Goal: Navigation & Orientation: Find specific page/section

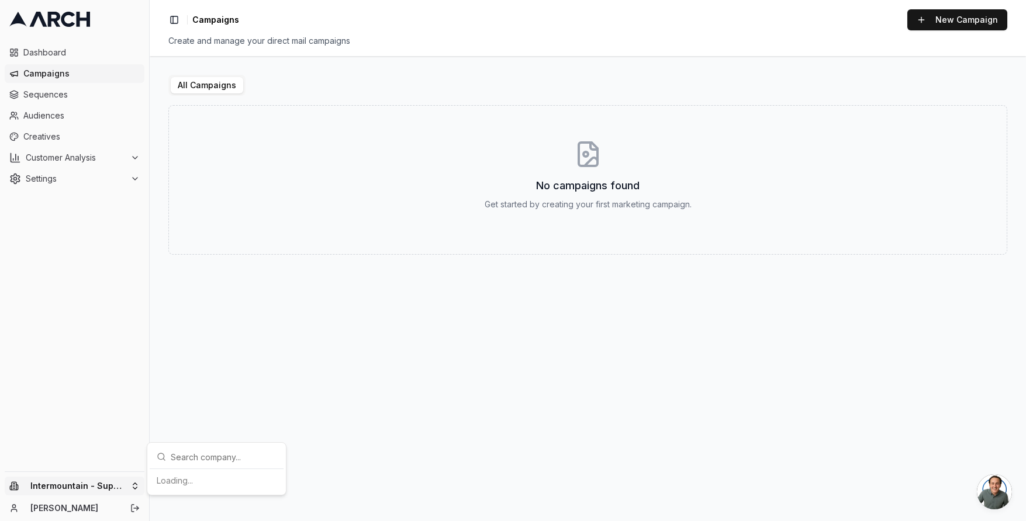
click at [109, 478] on html "Dashboard Campaigns Sequences Audiences Creatives Customer Analysis Settings In…" at bounding box center [513, 260] width 1026 height 521
click at [217, 426] on div "Intermountain - Comfort Solutions" at bounding box center [216, 426] width 129 height 30
click at [42, 74] on span "Campaigns" at bounding box center [81, 74] width 116 height 12
click at [49, 138] on span "Creatives" at bounding box center [81, 137] width 116 height 12
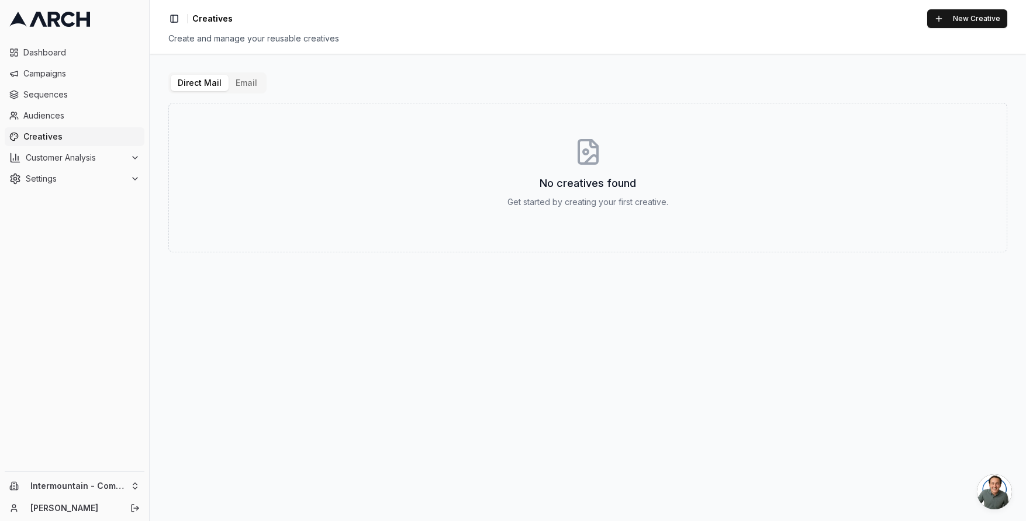
click at [240, 77] on button "Email" at bounding box center [247, 83] width 36 height 16
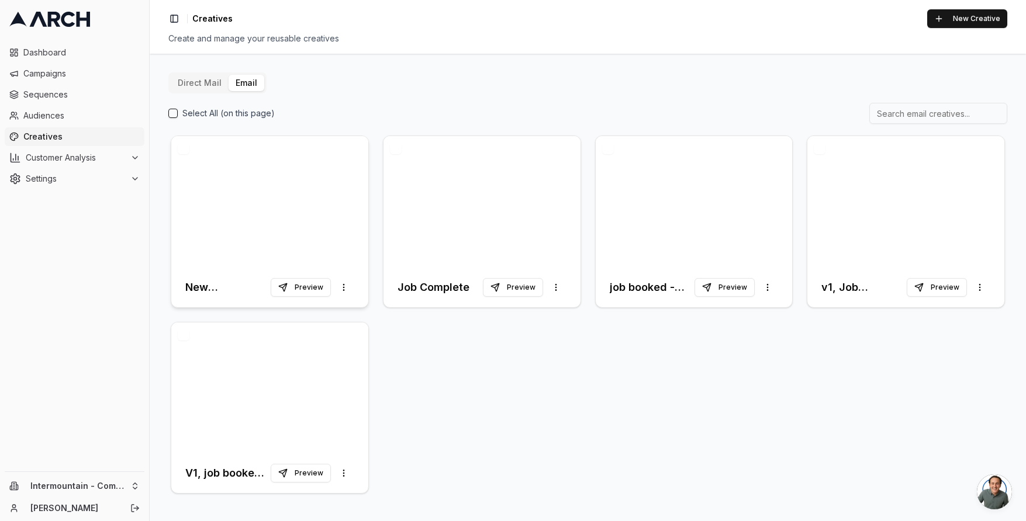
click at [312, 208] on div at bounding box center [269, 202] width 197 height 132
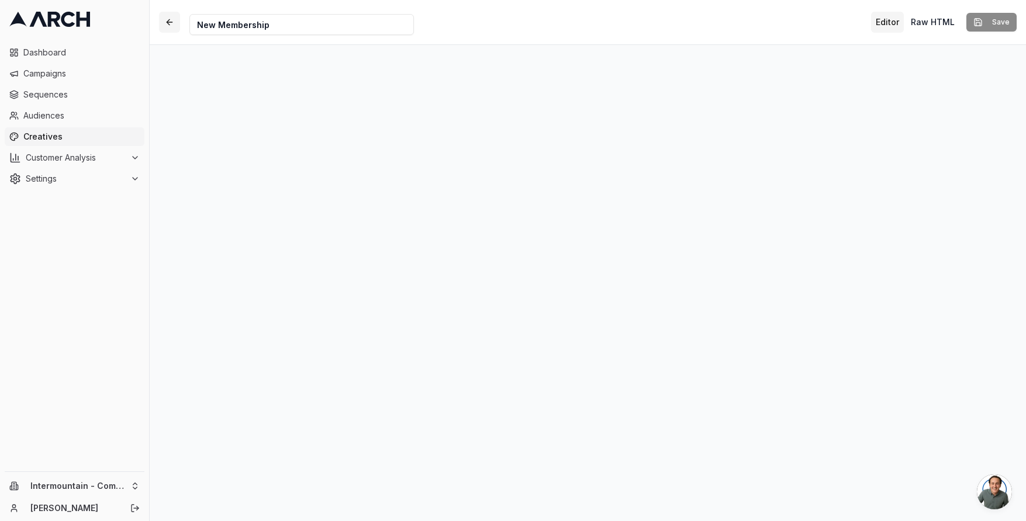
click at [174, 23] on button "button" at bounding box center [169, 22] width 21 height 21
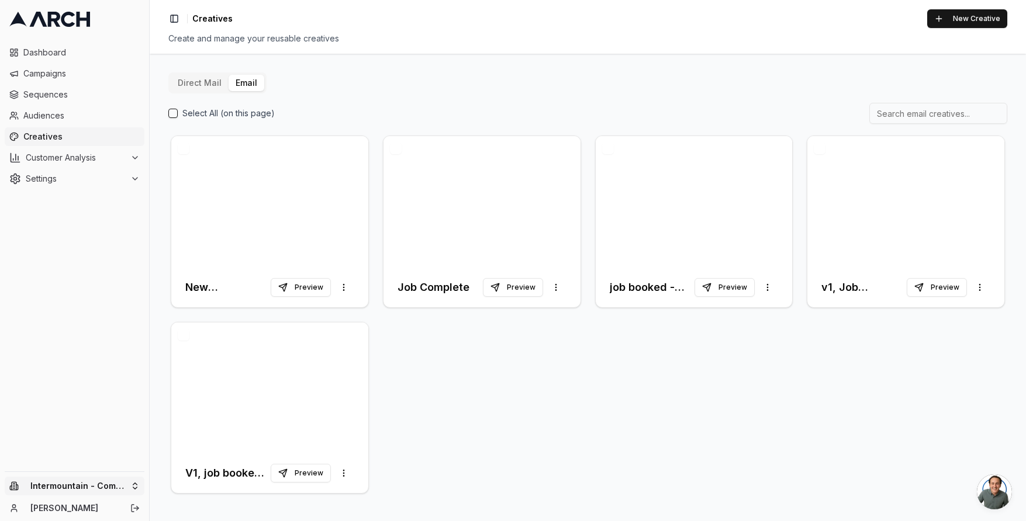
click at [133, 486] on html "Dashboard Campaigns Sequences Audiences Creatives Customer Analysis Settings In…" at bounding box center [513, 260] width 1026 height 521
click at [229, 470] on div "Intermountain - Superior Water & Air" at bounding box center [216, 475] width 129 height 30
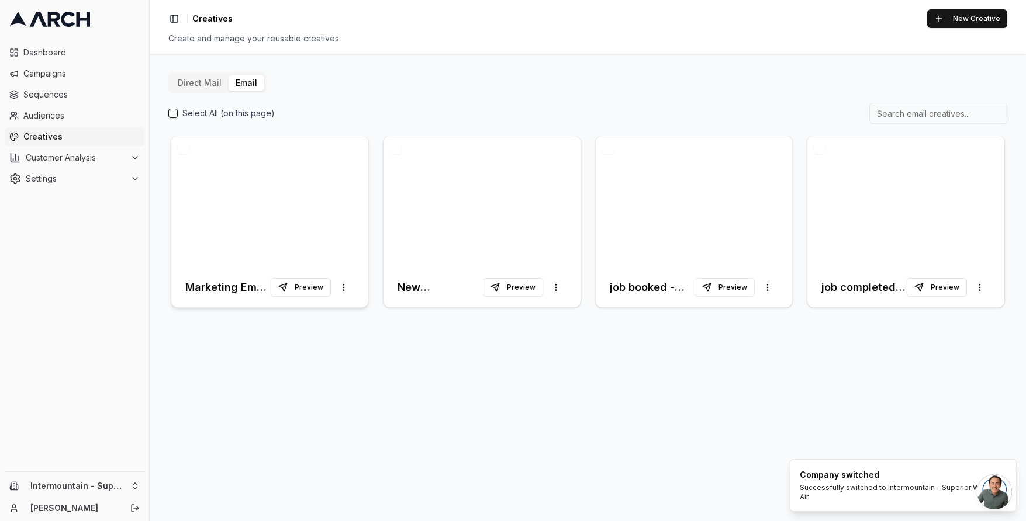
click at [305, 195] on div at bounding box center [269, 202] width 197 height 132
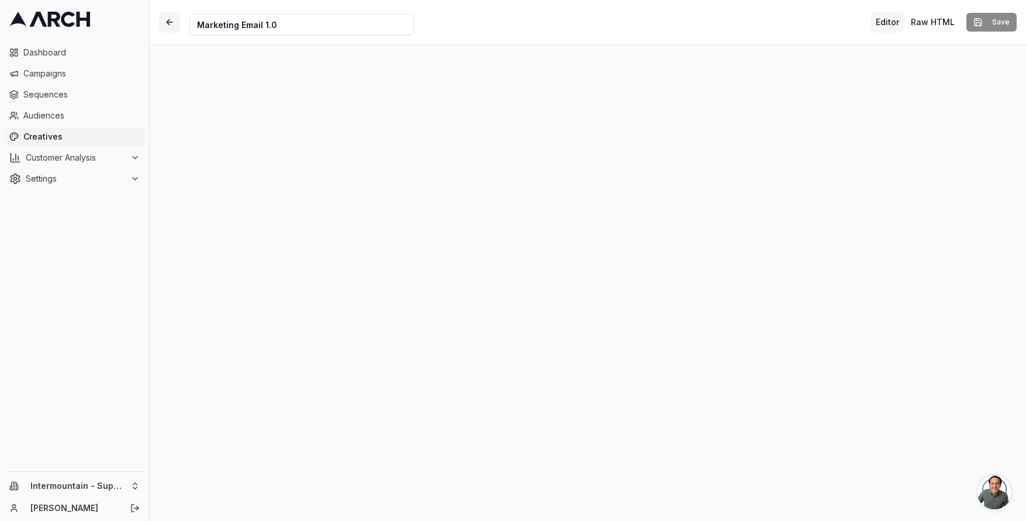
click at [164, 13] on button "button" at bounding box center [169, 22] width 21 height 21
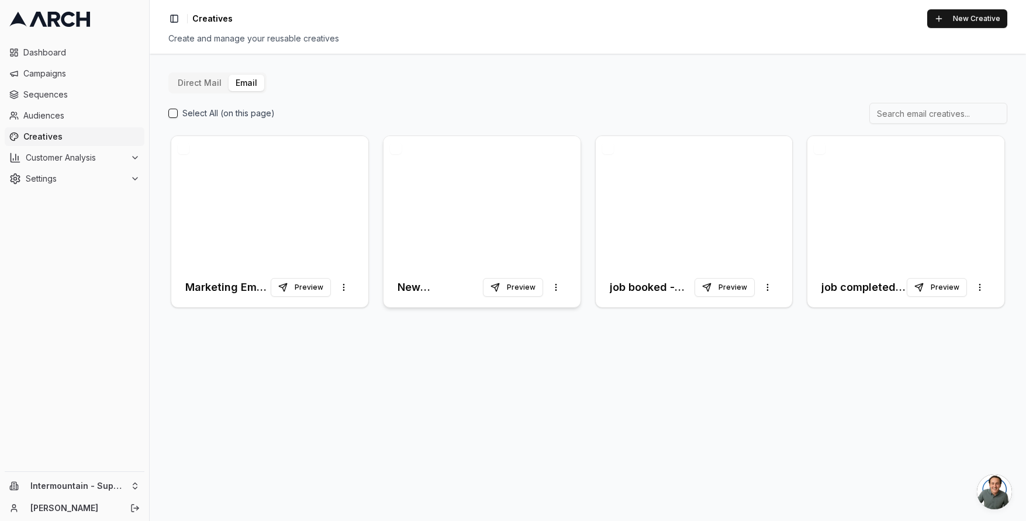
click at [495, 206] on div at bounding box center [481, 202] width 197 height 132
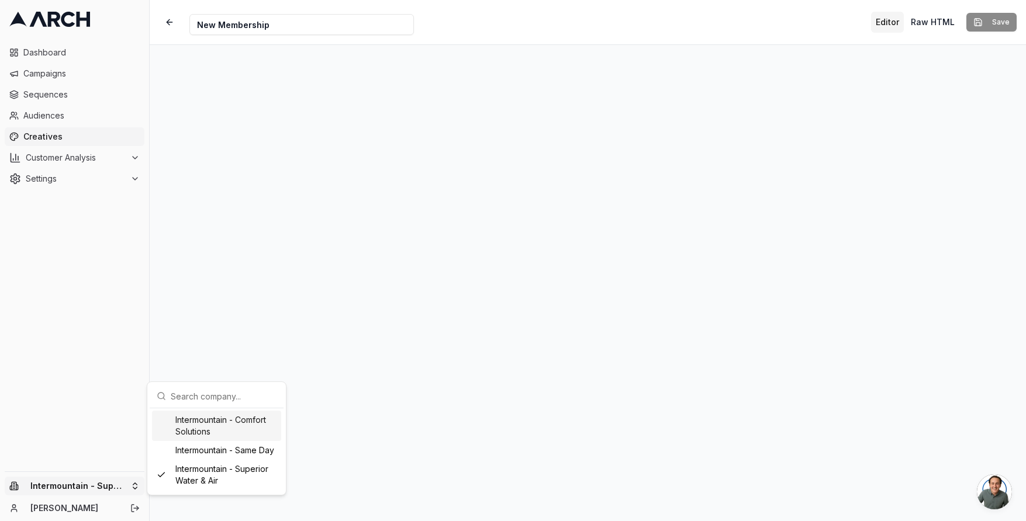
click at [127, 483] on html "Dashboard Campaigns Sequences Audiences Creatives Customer Analysis Settings In…" at bounding box center [513, 260] width 1026 height 521
click at [230, 431] on div "Intermountain - Comfort Solutions" at bounding box center [216, 426] width 129 height 30
click at [1009, 476] on span "Open chat" at bounding box center [994, 492] width 35 height 35
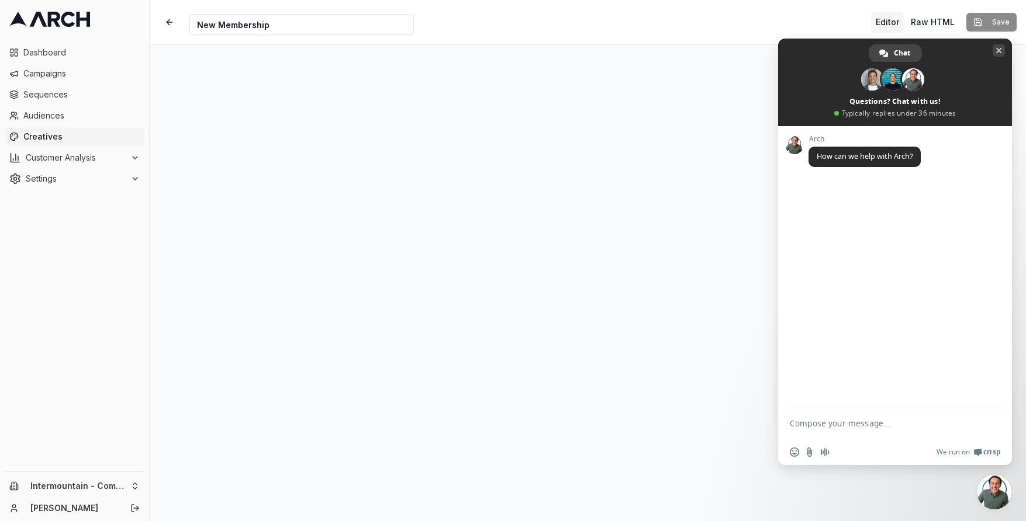
click at [997, 50] on span "Close chat" at bounding box center [999, 51] width 6 height 6
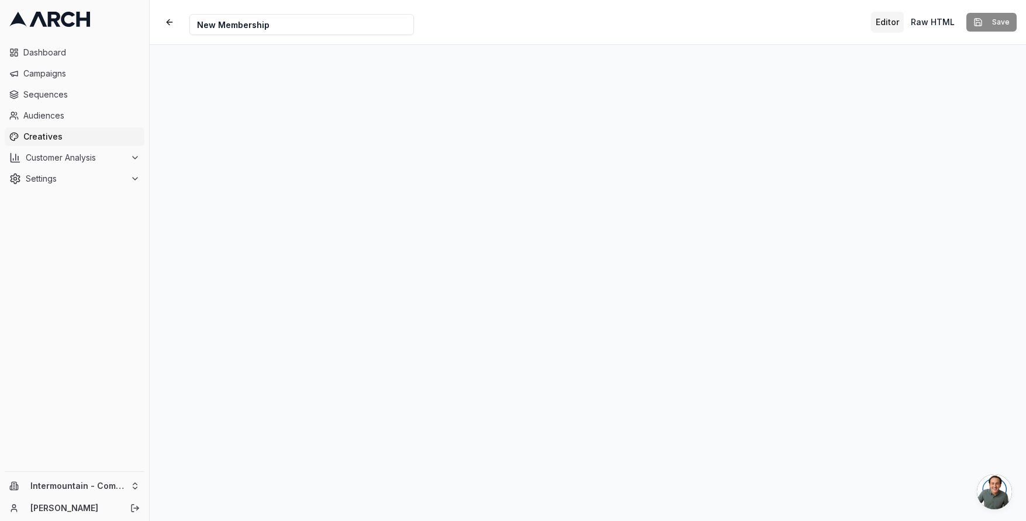
click at [68, 137] on span "Creatives" at bounding box center [81, 137] width 116 height 12
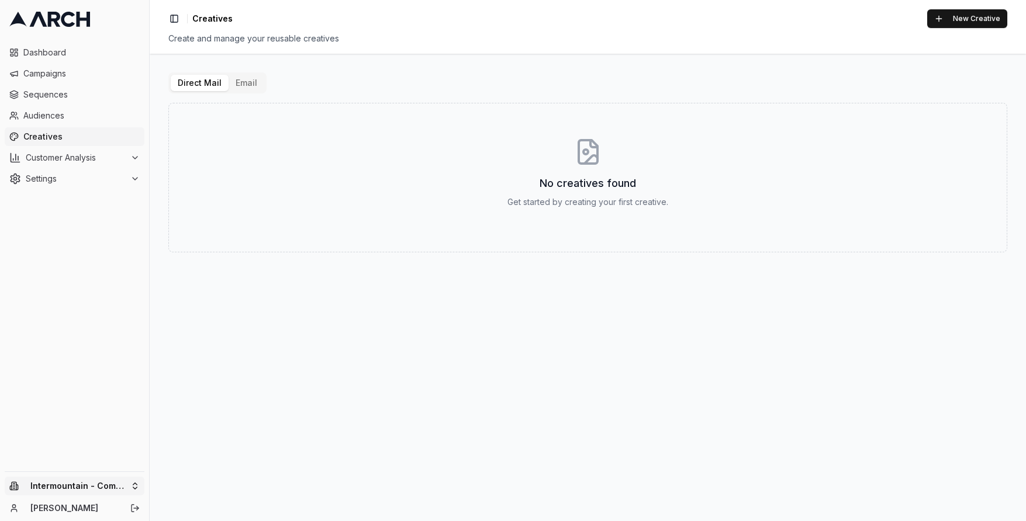
click at [136, 478] on html "Dashboard Campaigns Sequences Audiences Creatives Customer Analysis Settings In…" at bounding box center [513, 260] width 1026 height 521
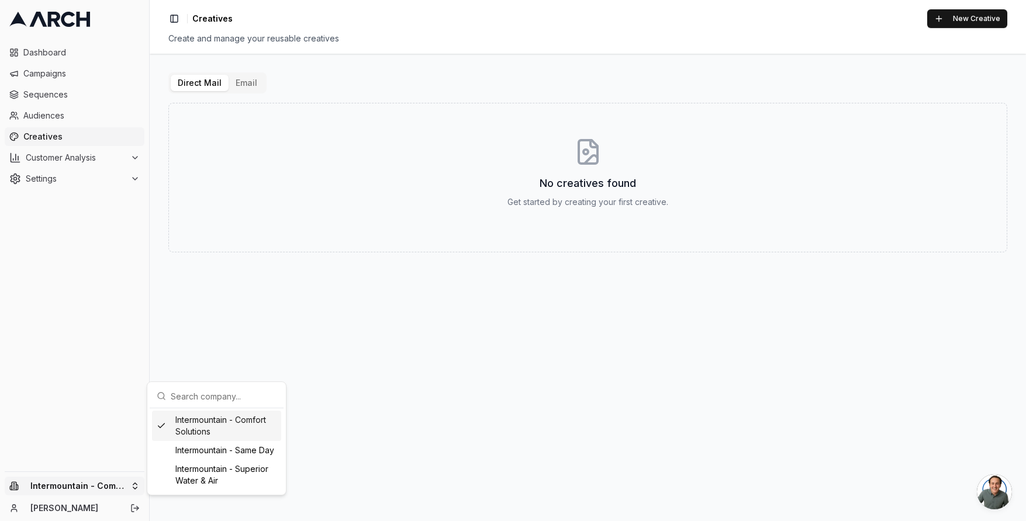
click at [77, 388] on html "Dashboard Campaigns Sequences Audiences Creatives Customer Analysis Settings In…" at bounding box center [513, 260] width 1026 height 521
click at [238, 79] on button "Email" at bounding box center [247, 83] width 36 height 16
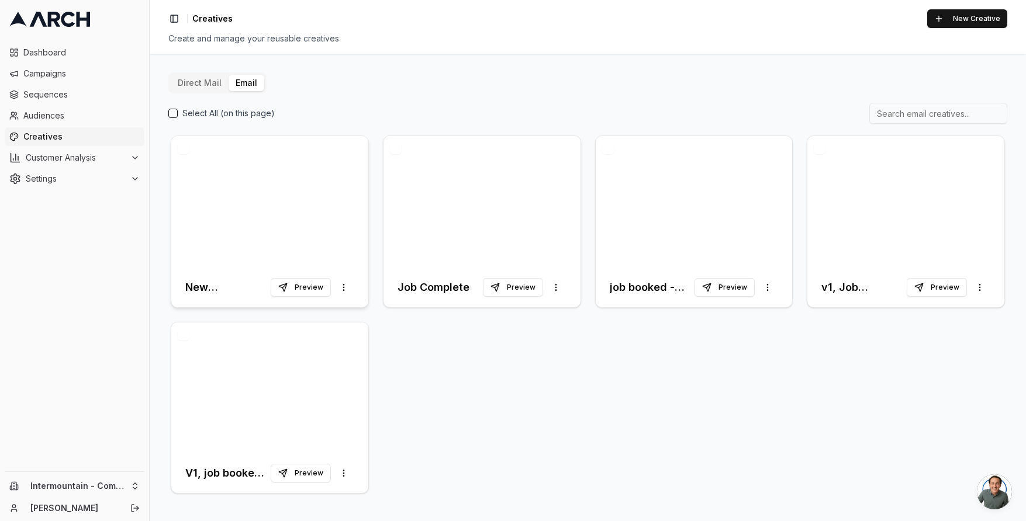
click at [279, 212] on div at bounding box center [269, 202] width 197 height 132
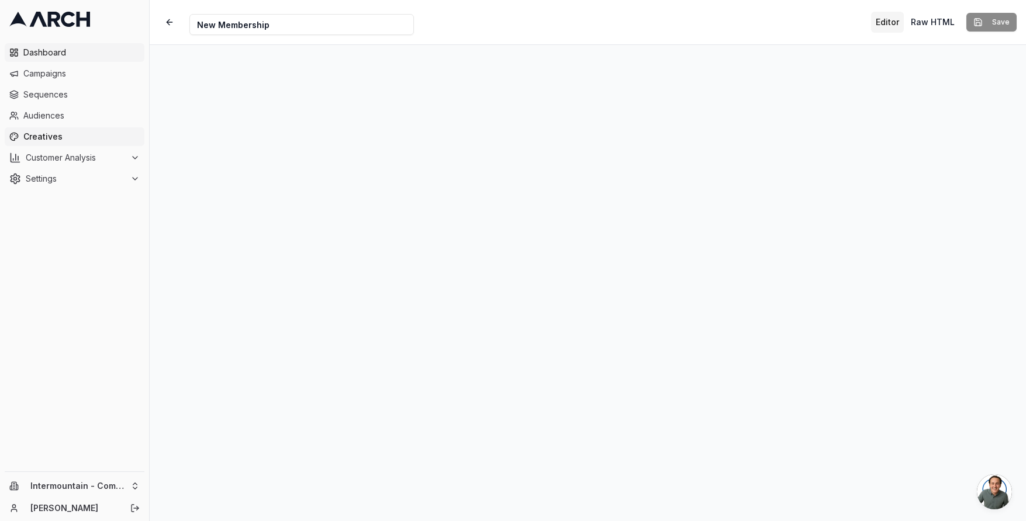
click at [58, 55] on span "Dashboard" at bounding box center [81, 53] width 116 height 12
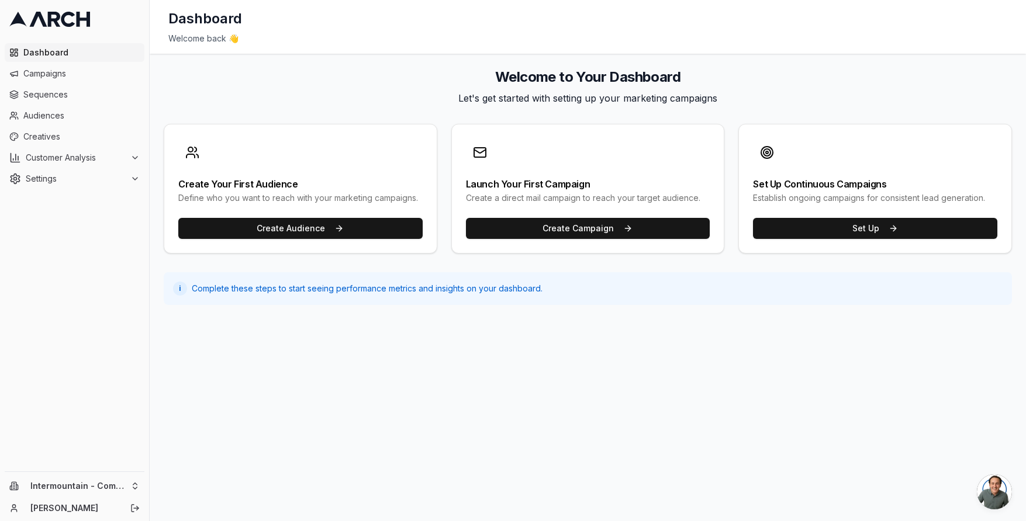
click at [123, 495] on div "Intermountain - Comfort Solutions Nick Gedda" at bounding box center [74, 496] width 149 height 49
click at [128, 479] on html "Dashboard Campaigns Sequences Audiences Creatives Customer Analysis Settings In…" at bounding box center [513, 260] width 1026 height 521
click at [250, 460] on div "Intermountain - Superior Water & Air" at bounding box center [216, 475] width 129 height 30
click at [249, 459] on div "Intermountain - Comfort Solutions Intermountain - Same Day Intermountain - Supe…" at bounding box center [216, 450] width 129 height 79
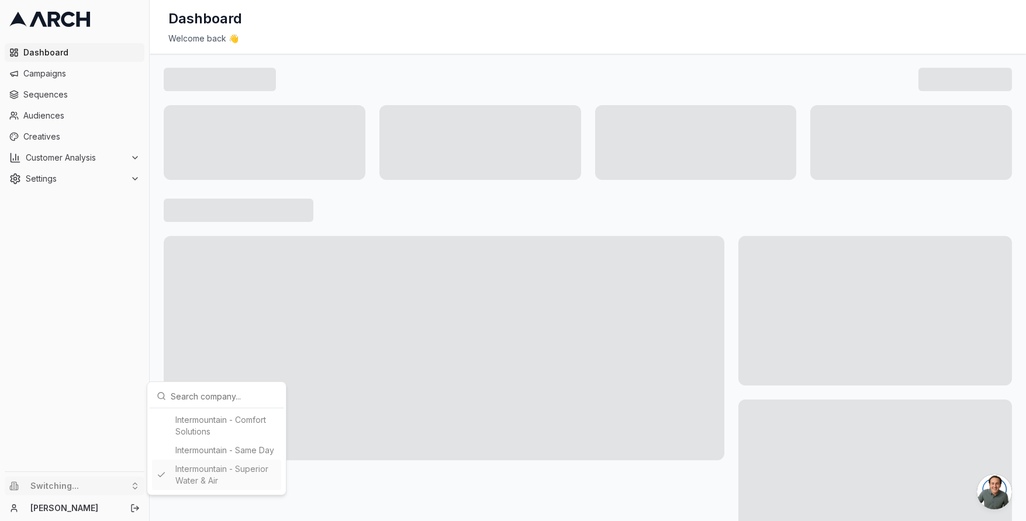
click at [248, 452] on div "Intermountain - Comfort Solutions Intermountain - Same Day Intermountain - Supe…" at bounding box center [216, 450] width 129 height 79
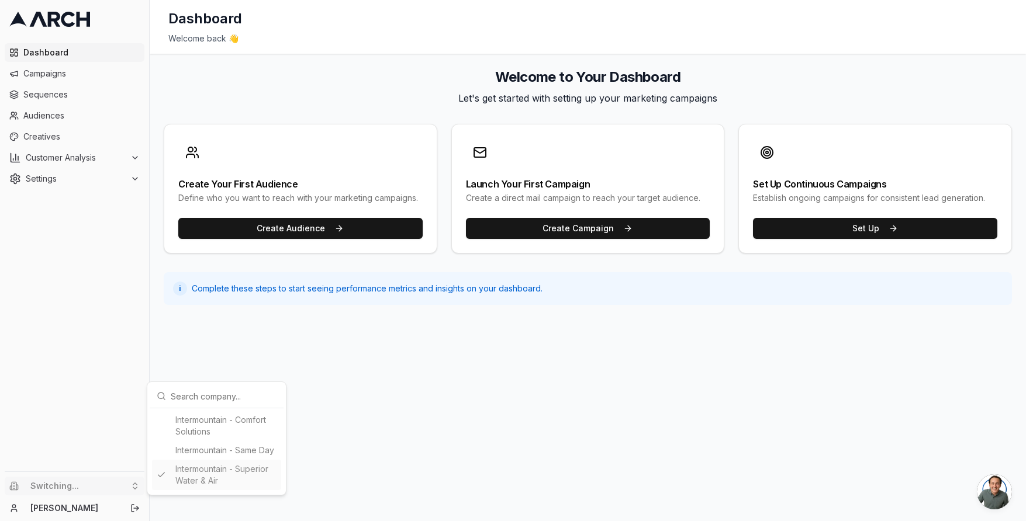
click at [243, 452] on div "Intermountain - Comfort Solutions Intermountain - Same Day Intermountain - Supe…" at bounding box center [216, 450] width 129 height 79
click at [212, 445] on div "Intermountain - Comfort Solutions Intermountain - Same Day Intermountain - Supe…" at bounding box center [216, 450] width 129 height 79
click at [71, 494] on html "Dashboard Campaigns Sequences Audiences Creatives Customer Analysis Settings Sw…" at bounding box center [513, 260] width 1026 height 521
click at [113, 485] on li "Switching..." at bounding box center [75, 486] width 140 height 19
click at [131, 485] on li "Switching..." at bounding box center [75, 486] width 140 height 19
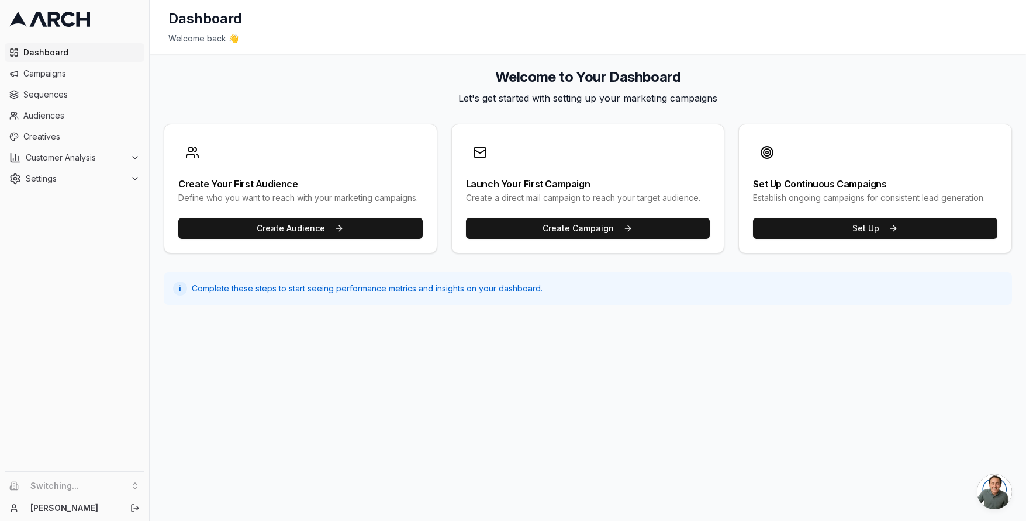
click at [51, 269] on div "Dashboard Campaigns Sequences Audiences Creatives Customer Analysis Settings" at bounding box center [74, 255] width 149 height 433
click at [132, 485] on li "Switching..." at bounding box center [75, 486] width 140 height 19
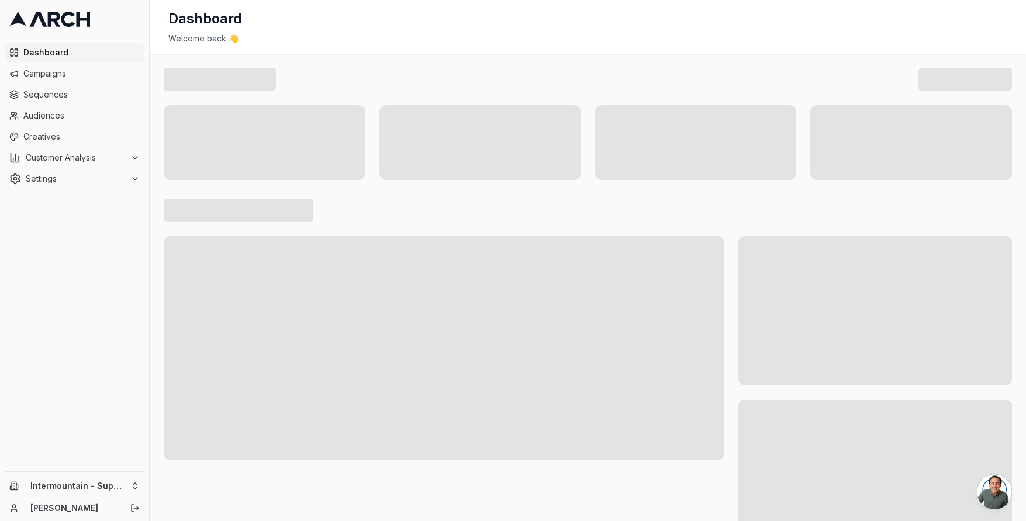
click at [118, 476] on div "Intermountain - Superior Water & Air [PERSON_NAME]" at bounding box center [74, 496] width 149 height 49
click at [117, 499] on div "Intermountain - Superior Water & Air [PERSON_NAME]" at bounding box center [74, 496] width 149 height 49
click at [127, 485] on html "Dashboard Campaigns Sequences Audiences Creatives Customer Analysis Settings In…" at bounding box center [513, 260] width 1026 height 521
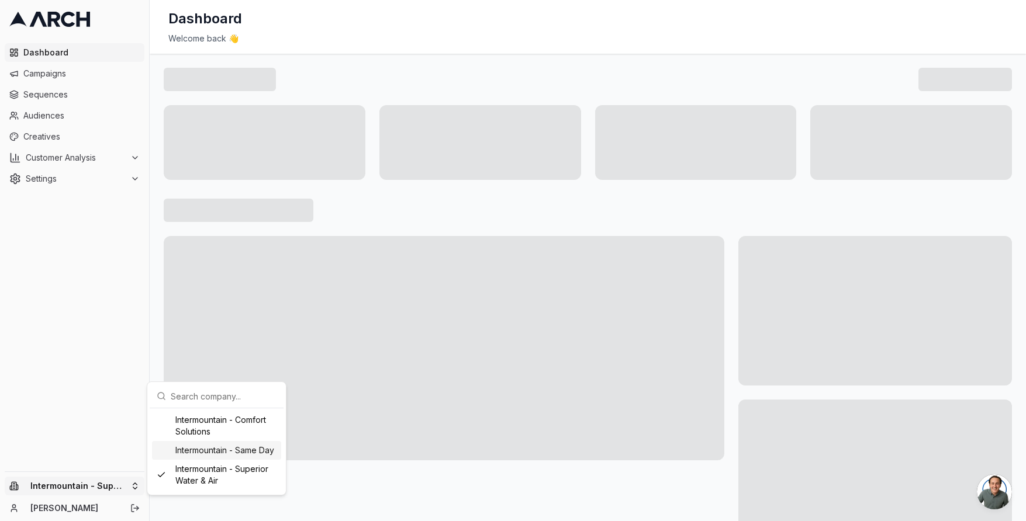
click at [227, 446] on div "Intermountain - Same Day" at bounding box center [216, 450] width 129 height 19
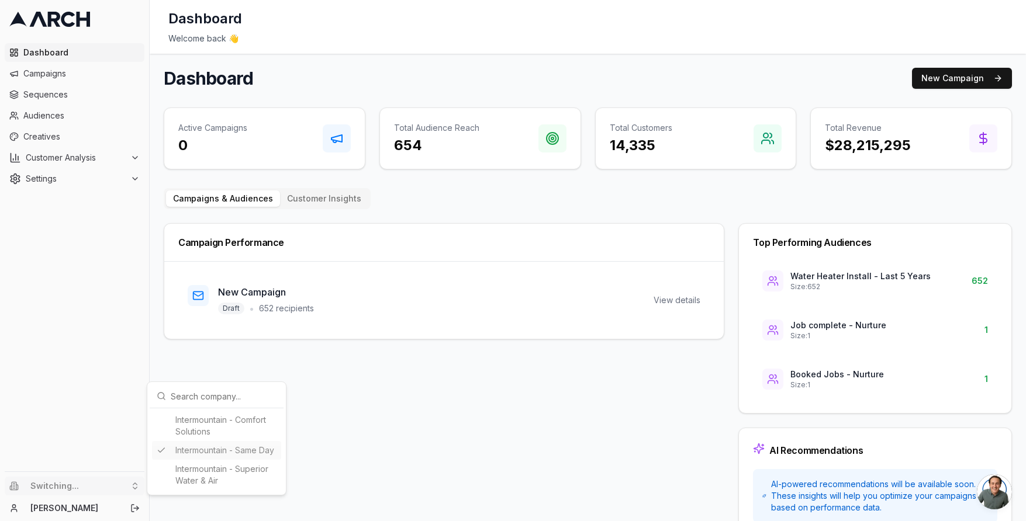
click at [131, 272] on html "Dashboard Campaigns Sequences Audiences Creatives Customer Analysis Settings Sw…" at bounding box center [513, 260] width 1026 height 521
click at [52, 139] on span "Creatives" at bounding box center [81, 137] width 116 height 12
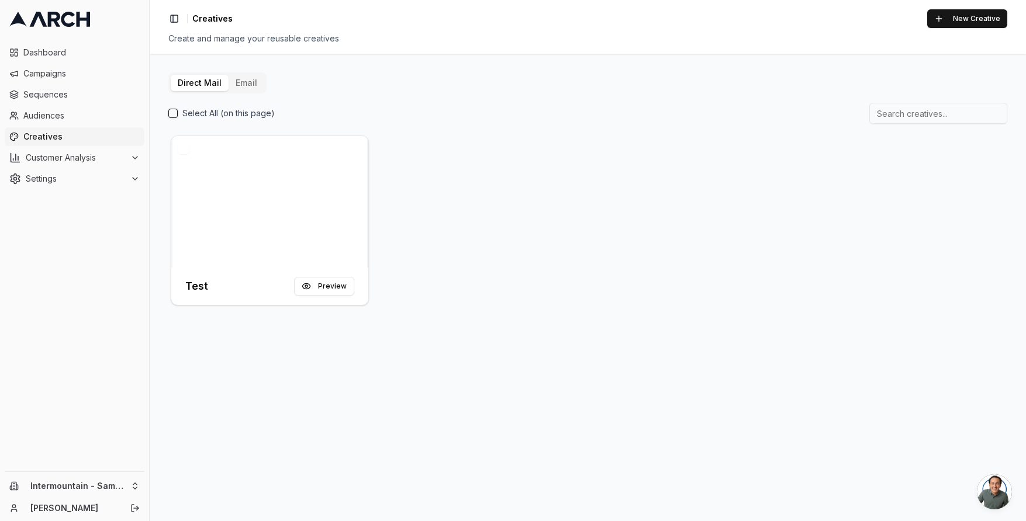
click at [259, 84] on button "Email" at bounding box center [247, 83] width 36 height 16
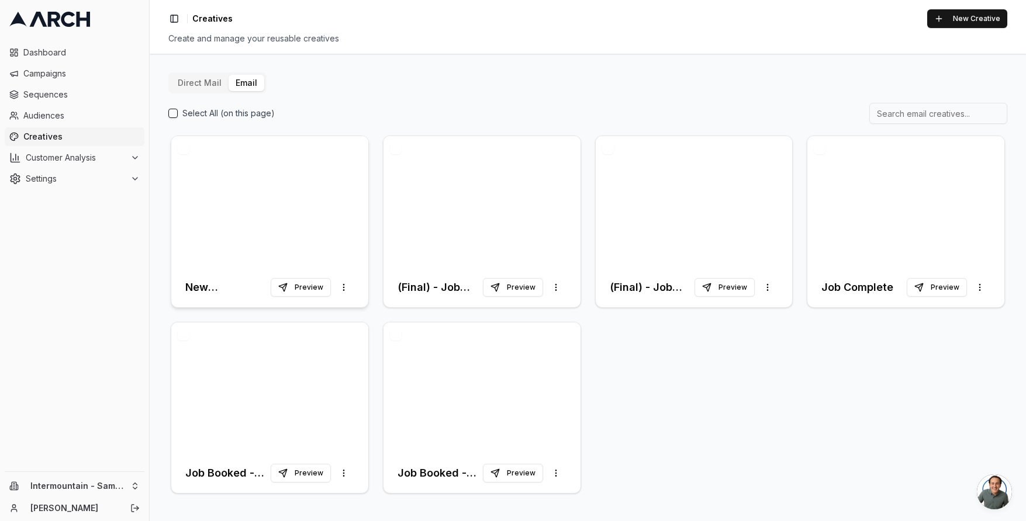
click at [298, 181] on div at bounding box center [269, 202] width 197 height 132
